Goal: Check status: Check status

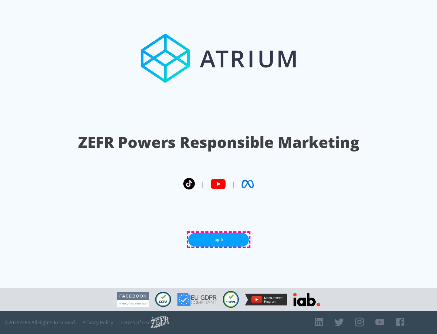
click at [219, 240] on link "Log In" at bounding box center [218, 240] width 61 height 14
